Goal: Task Accomplishment & Management: Manage account settings

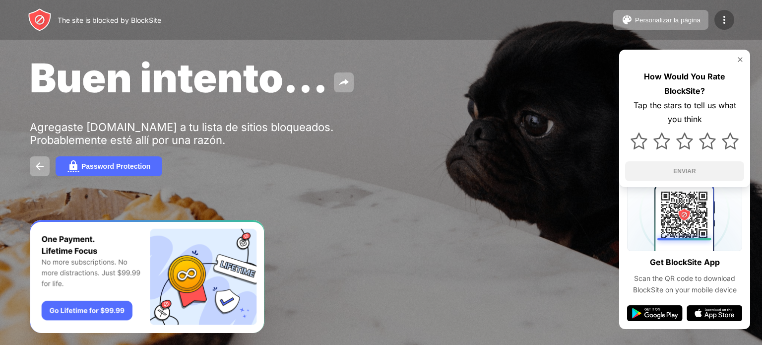
click at [726, 20] on img at bounding box center [724, 20] width 12 height 12
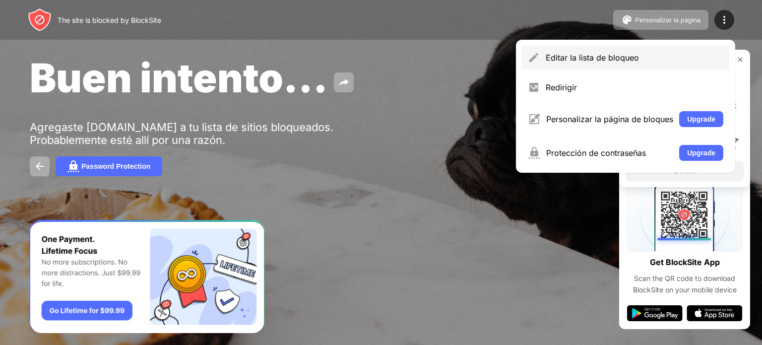
click at [605, 57] on div "Editar la lista de bloqueo" at bounding box center [634, 58] width 178 height 10
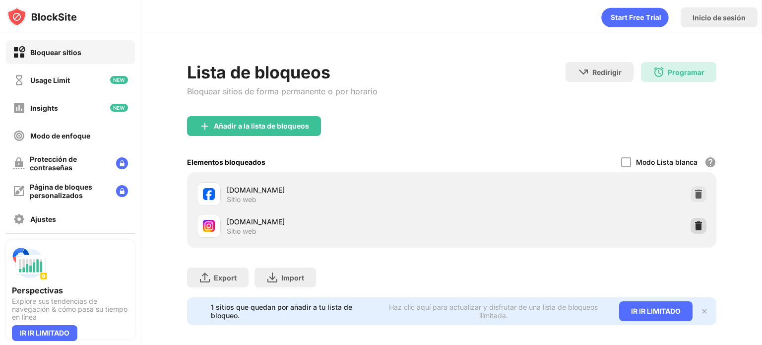
click at [693, 229] on img at bounding box center [698, 226] width 10 height 10
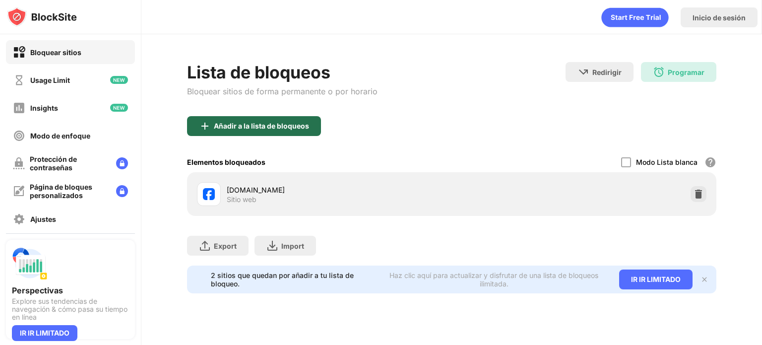
click at [260, 125] on div "Añadir a la lista de bloqueos" at bounding box center [261, 126] width 95 height 8
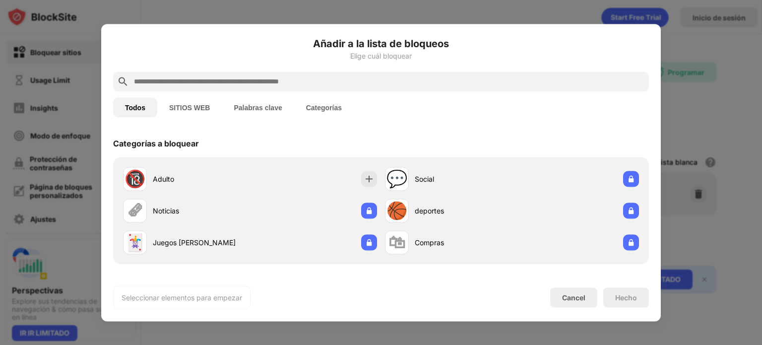
click at [149, 77] on input "text" at bounding box center [389, 81] width 512 height 12
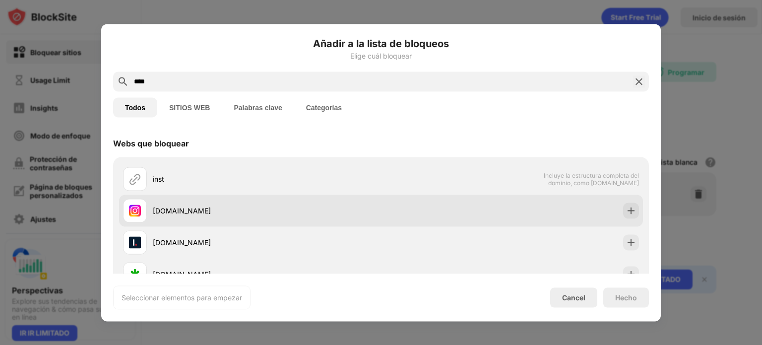
type input "****"
click at [184, 216] on div "[DOMAIN_NAME]" at bounding box center [252, 210] width 258 height 24
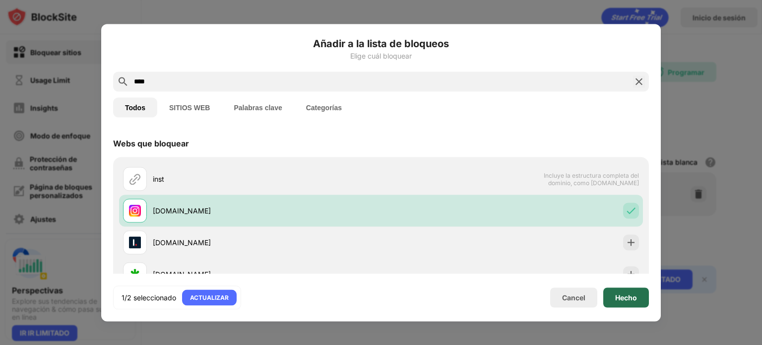
click at [638, 299] on div "Hecho" at bounding box center [626, 297] width 46 height 20
